Goal: Information Seeking & Learning: Check status

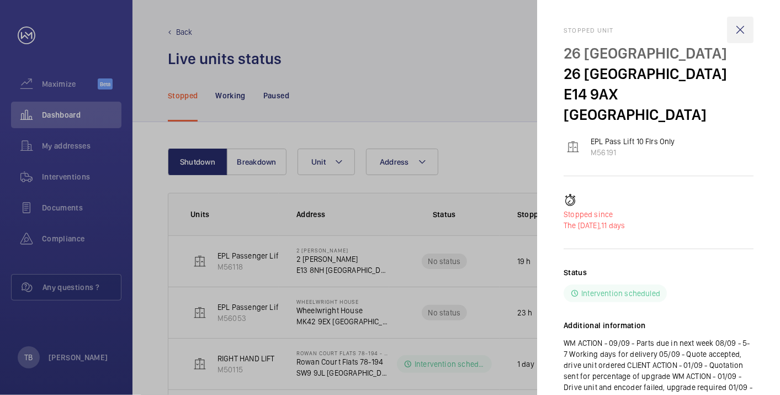
scroll to position [389, 0]
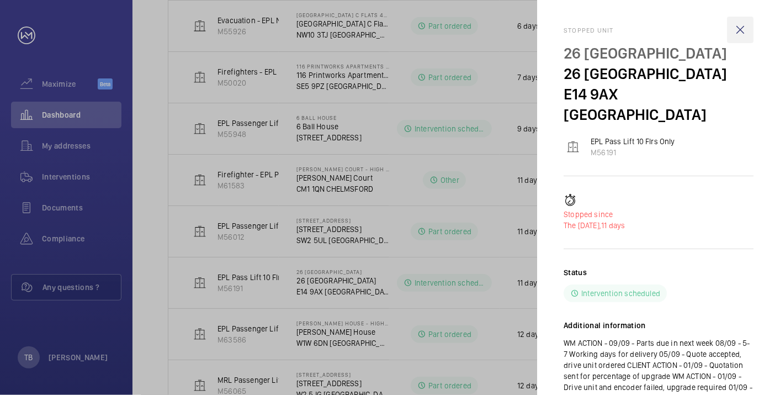
click at [741, 25] on wm-front-icon-button at bounding box center [740, 30] width 26 height 26
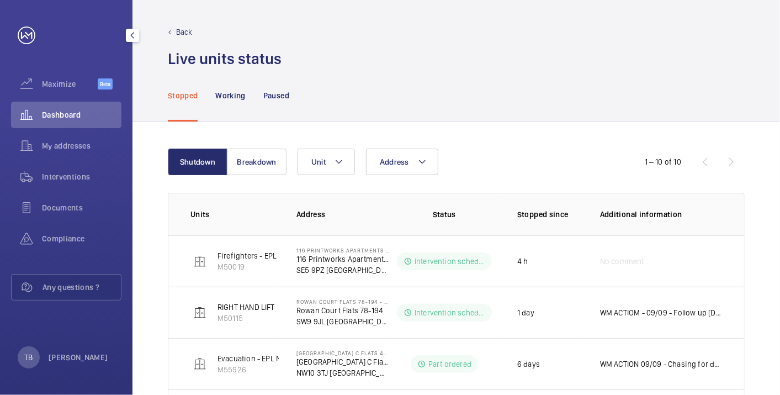
click at [81, 115] on span "Dashboard" at bounding box center [81, 114] width 79 height 11
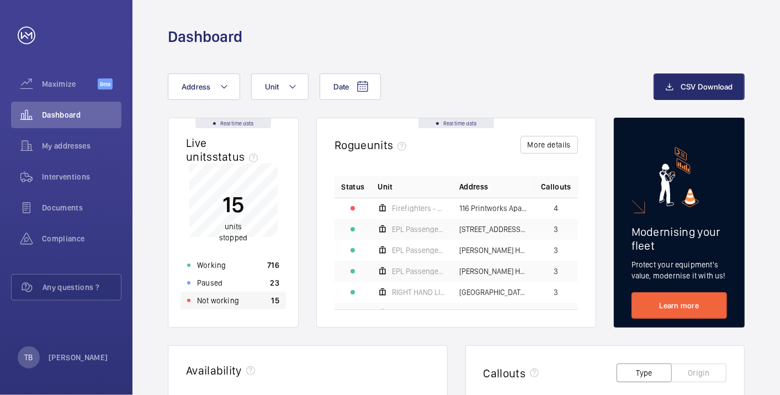
click at [241, 307] on div "Not working 15" at bounding box center [232, 300] width 105 height 18
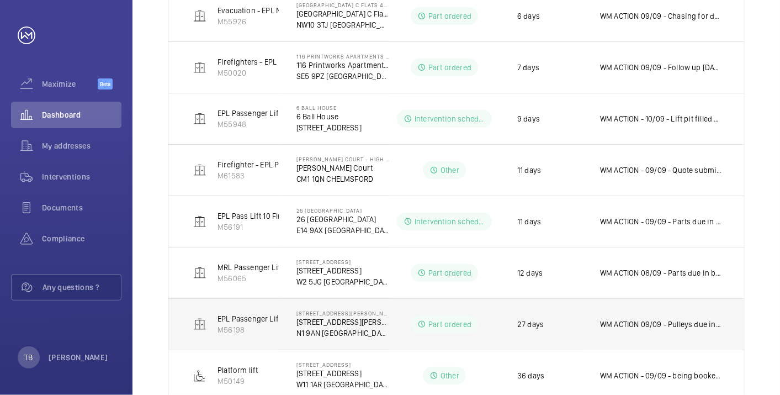
scroll to position [348, 0]
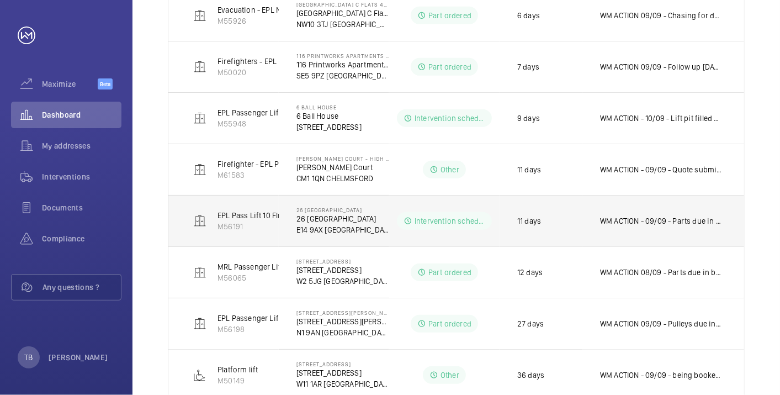
click at [643, 226] on td "WM ACTION - 09/09 - Parts due in next week 08/09 - 5-7 Working days for deliver…" at bounding box center [663, 220] width 162 height 51
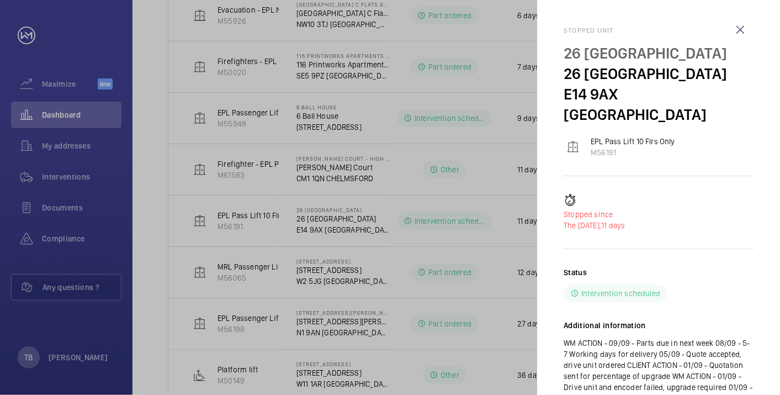
click at [54, 115] on div at bounding box center [390, 197] width 780 height 395
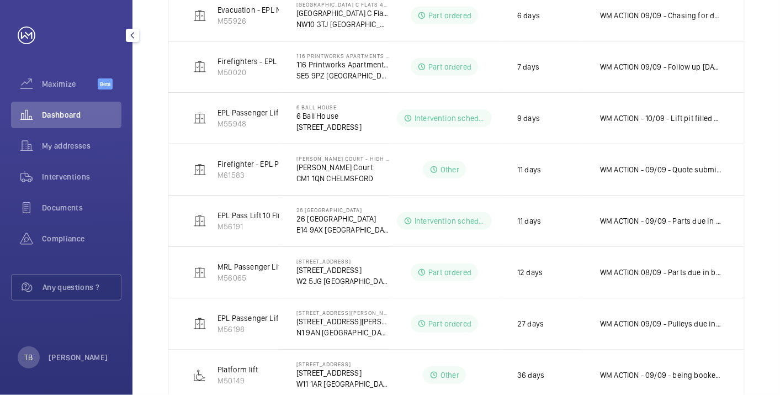
click at [60, 112] on span "Dashboard" at bounding box center [81, 114] width 79 height 11
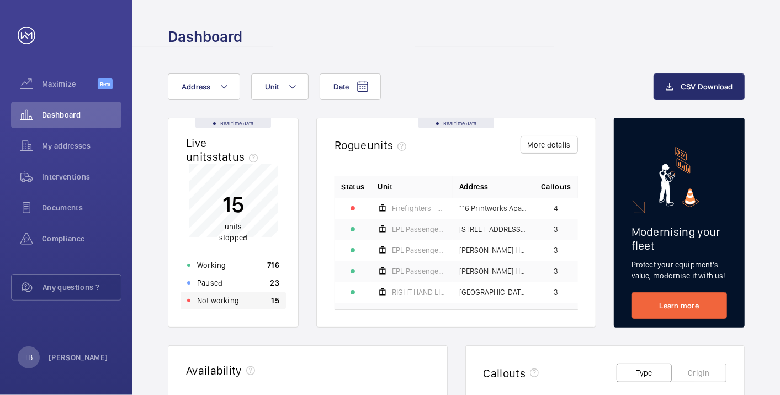
click at [246, 304] on div "Not working 15" at bounding box center [232, 300] width 105 height 18
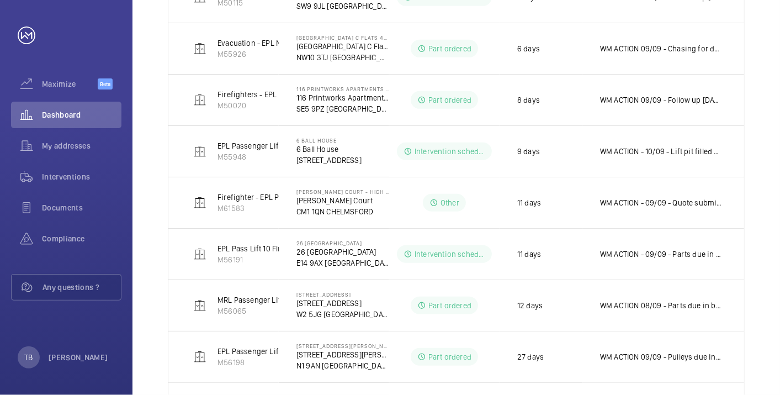
scroll to position [377, 0]
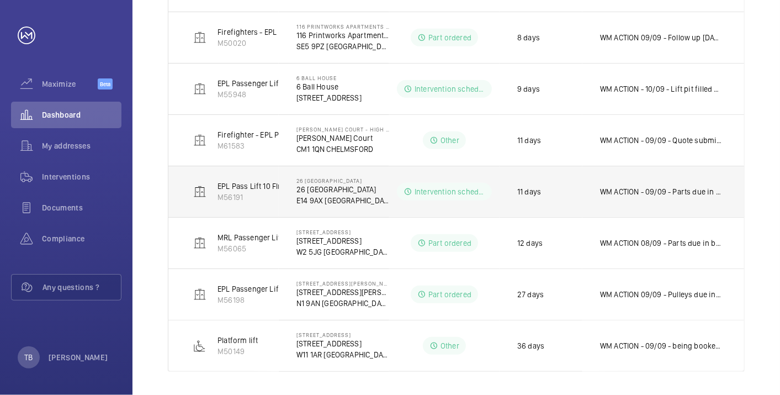
click at [680, 190] on p "WM ACTION - 09/09 - Parts due in next week 08/09 - 5-7 Working days for deliver…" at bounding box center [661, 191] width 122 height 11
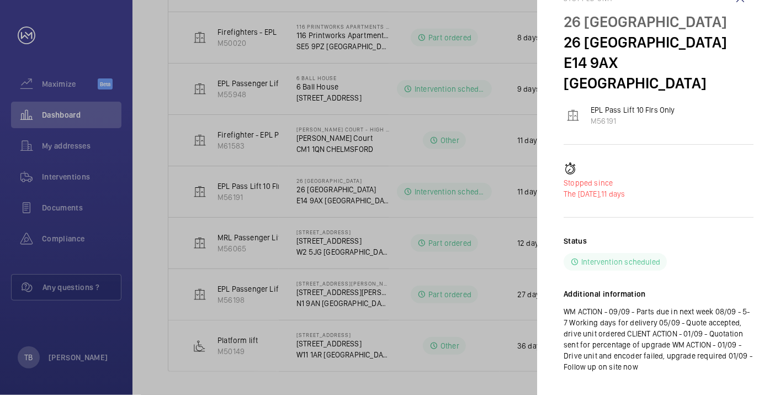
scroll to position [0, 0]
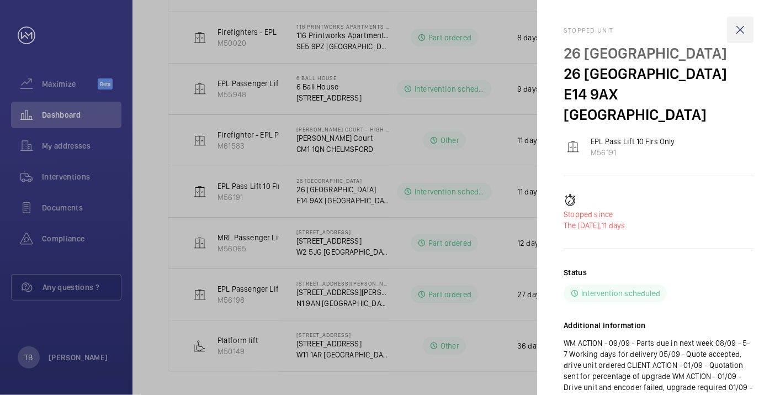
click at [737, 26] on wm-front-icon-button at bounding box center [740, 30] width 26 height 26
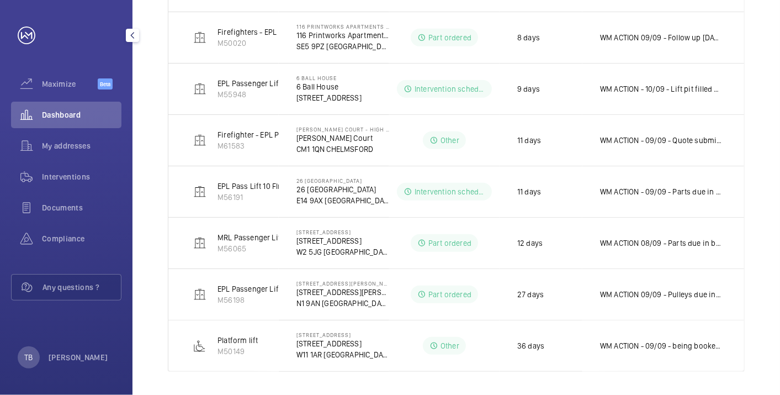
click at [80, 116] on span "Dashboard" at bounding box center [81, 114] width 79 height 11
